Goal: Use online tool/utility

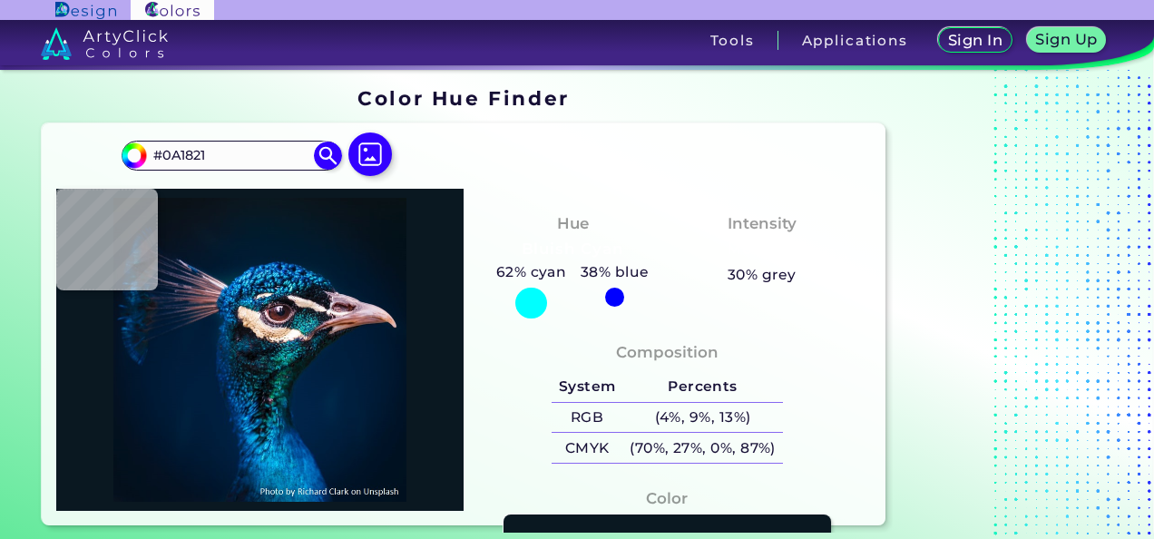
drag, startPoint x: 247, startPoint y: 159, endPoint x: -4, endPoint y: 159, distance: 250.4
click at [0, 159] on html "Sign In Sign Up My Profile My Details Color Palettes Sign Out Tools Application…" at bounding box center [577, 269] width 1154 height 539
paste input "efcb6f"
type input "efcb6f"
type input "#efcb6f"
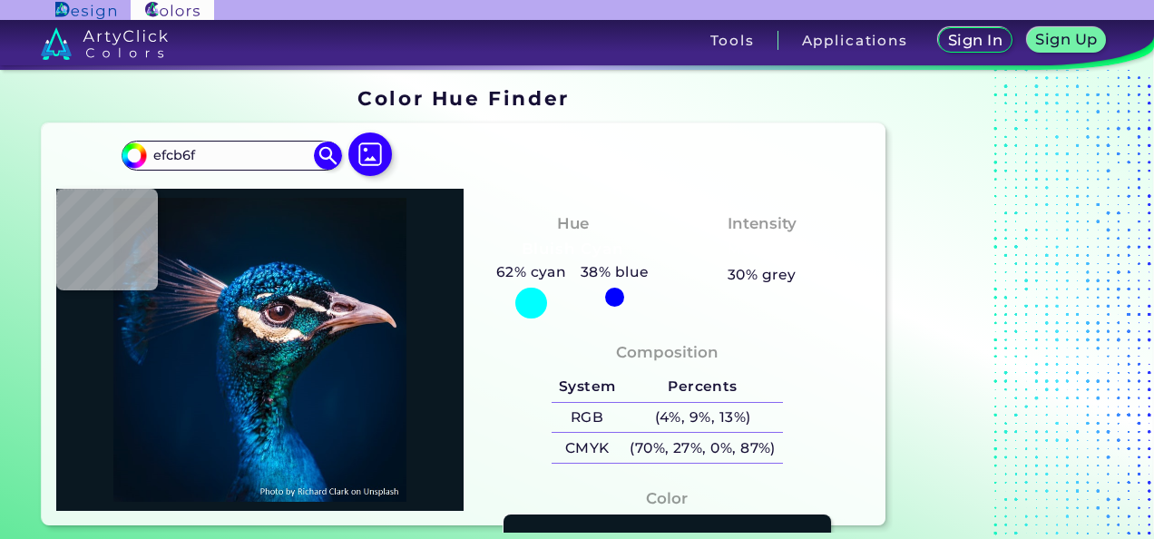
type input "#EFCB6F"
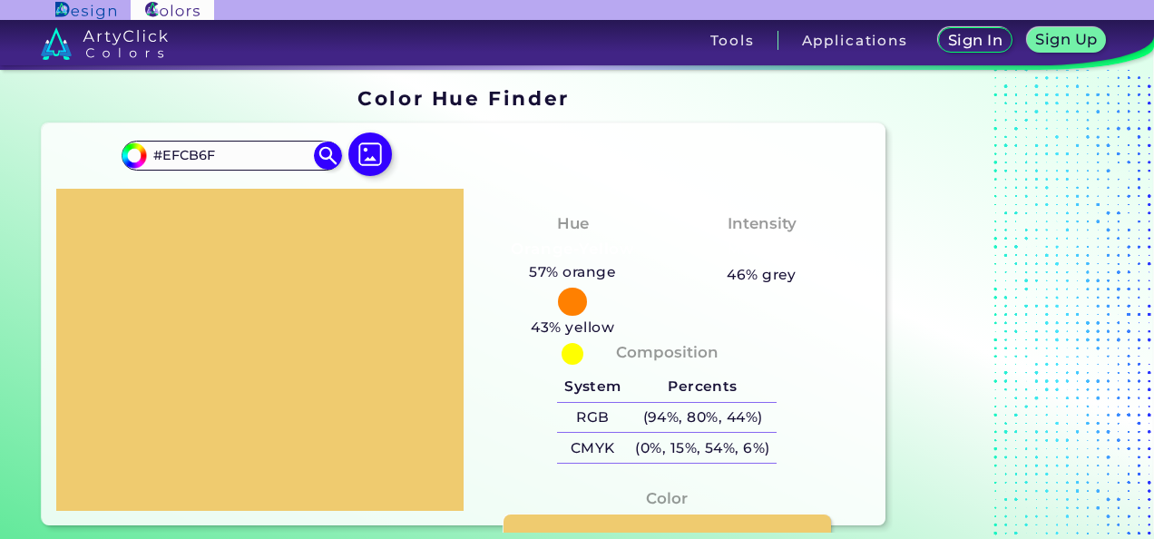
click at [576, 297] on div at bounding box center [572, 302] width 29 height 29
drag, startPoint x: 615, startPoint y: 317, endPoint x: 615, endPoint y: 220, distance: 98.0
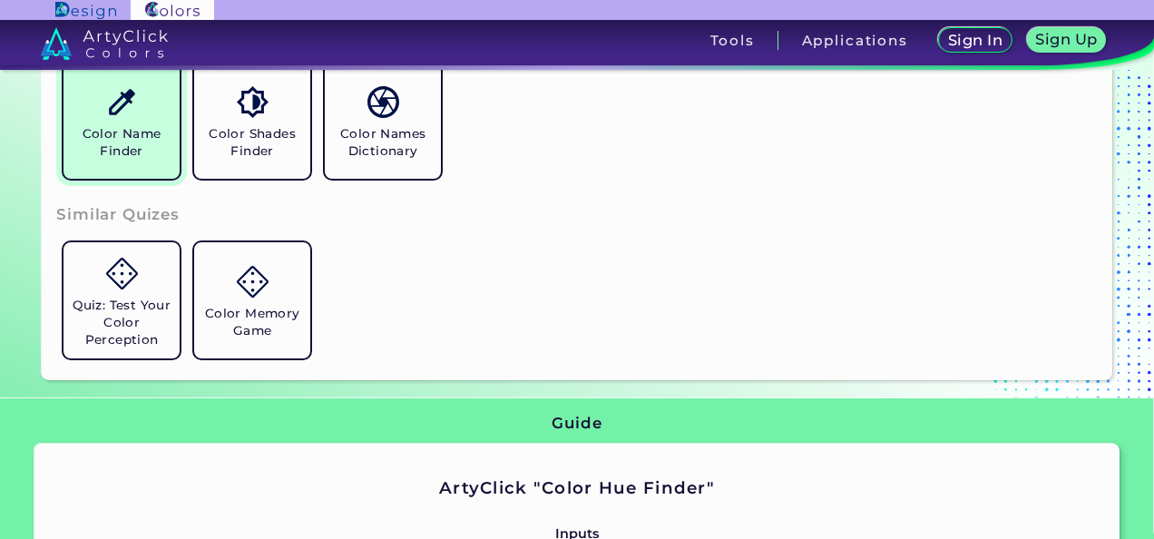
scroll to position [363, 0]
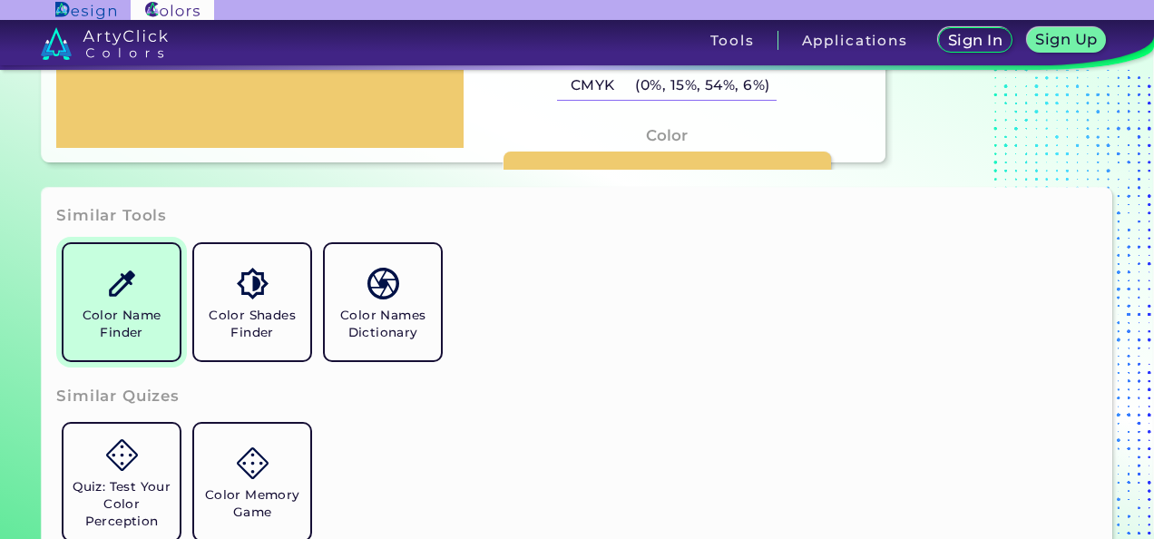
click at [123, 239] on link "Color Name Finder" at bounding box center [121, 302] width 131 height 131
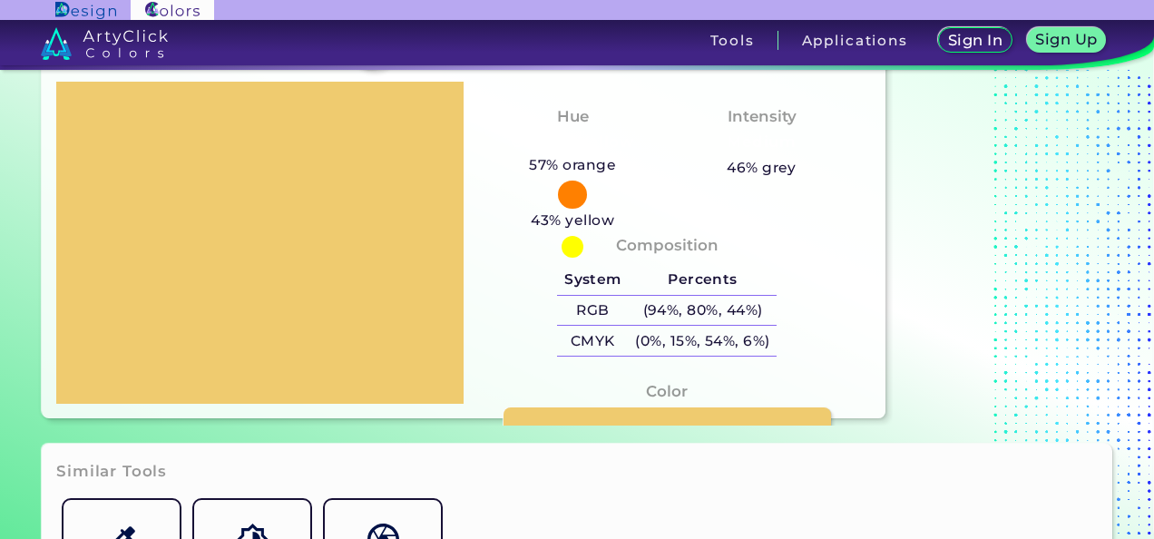
scroll to position [0, 0]
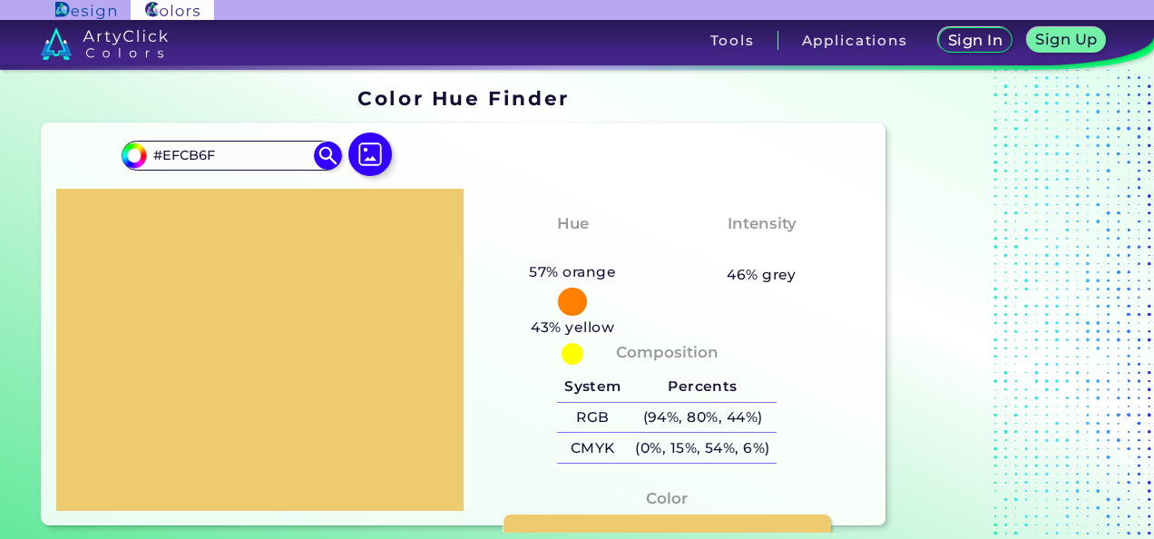
click at [233, 267] on div at bounding box center [259, 350] width 407 height 323
